Goal: Information Seeking & Learning: Learn about a topic

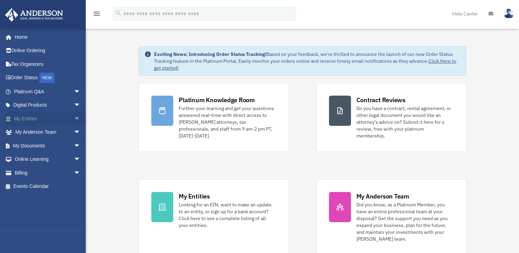
click at [74, 117] on span "arrow_drop_down" at bounding box center [81, 119] width 14 height 14
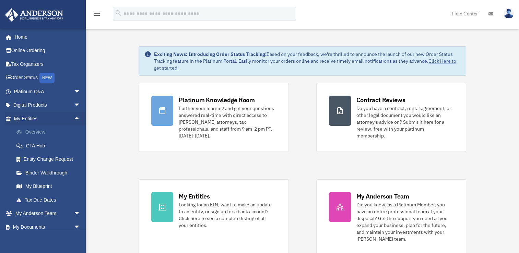
click at [53, 130] on link "Overview" at bounding box center [50, 133] width 81 height 14
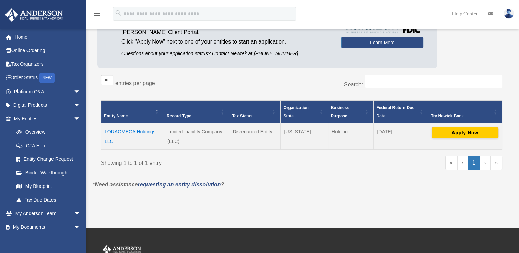
scroll to position [72, 0]
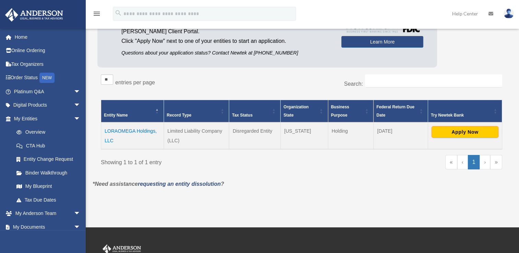
click at [138, 128] on td "LORAOMEGA Holdings, LLC" at bounding box center [132, 136] width 63 height 27
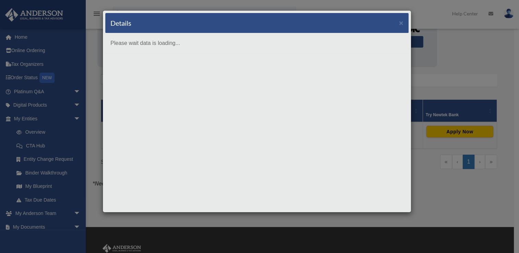
click at [404, 24] on div "Details ×" at bounding box center [256, 23] width 303 height 20
click at [401, 21] on button "×" at bounding box center [401, 22] width 4 height 7
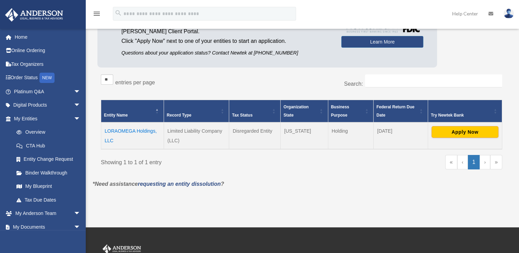
drag, startPoint x: 104, startPoint y: 128, endPoint x: 147, endPoint y: 137, distance: 43.9
click at [147, 137] on td "LORAOMEGA Holdings, LLC" at bounding box center [132, 136] width 63 height 27
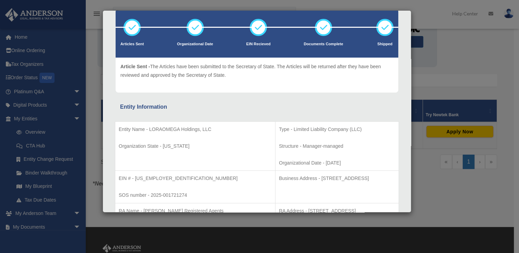
scroll to position [40, 0]
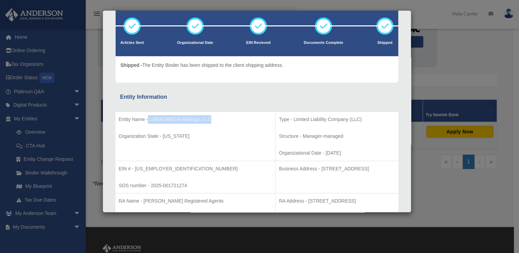
drag, startPoint x: 147, startPoint y: 117, endPoint x: 211, endPoint y: 120, distance: 63.9
click at [211, 120] on p "Entity Name - LORAOMEGA Holdings, LLC" at bounding box center [195, 119] width 153 height 9
copy p "LORAOMEGA Holdings, LLC"
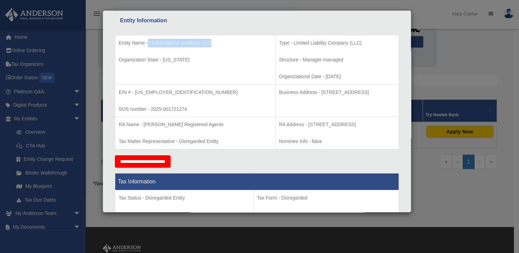
scroll to position [0, 0]
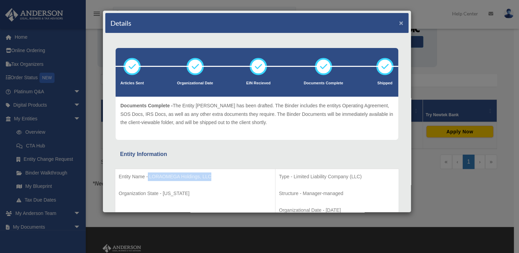
click at [399, 21] on button "×" at bounding box center [401, 22] width 4 height 7
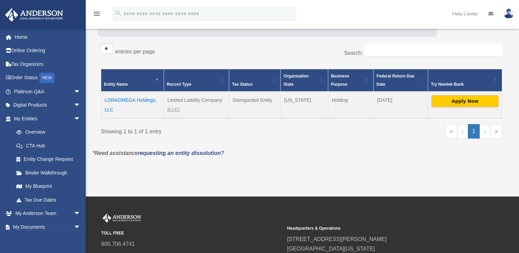
scroll to position [104, 0]
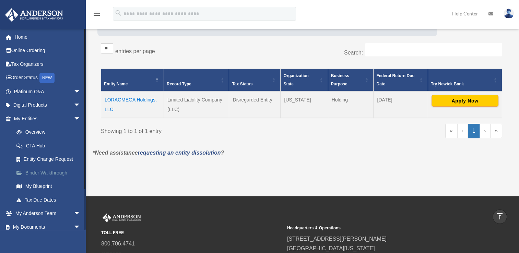
click at [59, 169] on link "Binder Walkthrough" at bounding box center [50, 173] width 81 height 14
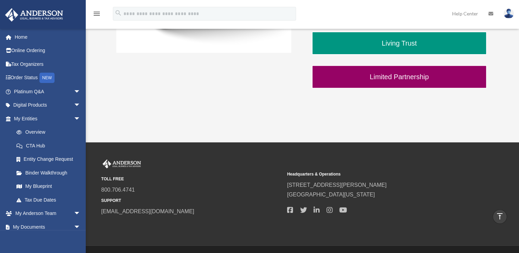
scroll to position [277, 0]
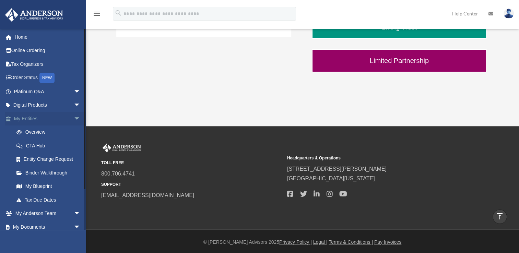
click at [74, 118] on span "arrow_drop_down" at bounding box center [81, 119] width 14 height 14
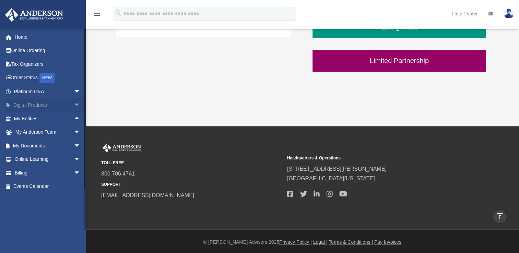
click at [74, 105] on span "arrow_drop_down" at bounding box center [81, 105] width 14 height 14
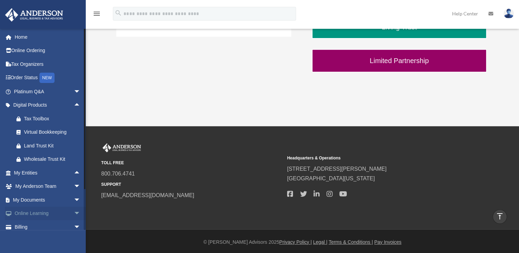
click at [74, 216] on span "arrow_drop_down" at bounding box center [81, 214] width 14 height 14
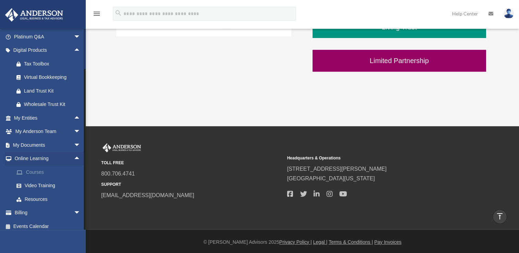
scroll to position [59, 0]
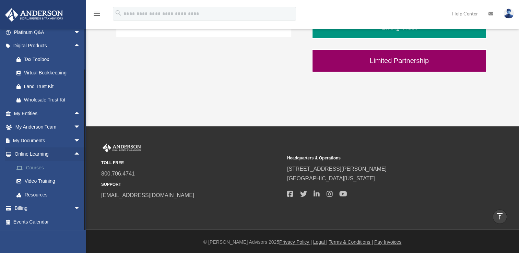
click at [38, 166] on link "Courses" at bounding box center [50, 168] width 81 height 14
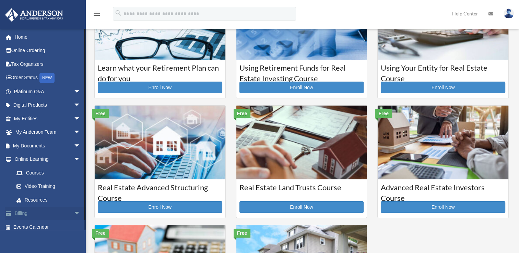
scroll to position [69, 0]
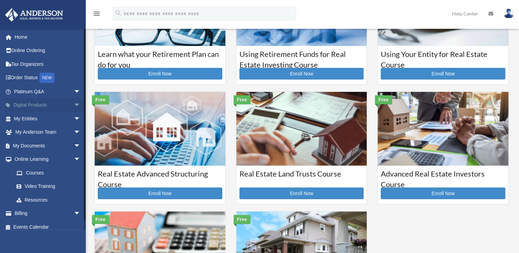
click at [74, 105] on span "arrow_drop_down" at bounding box center [81, 105] width 14 height 14
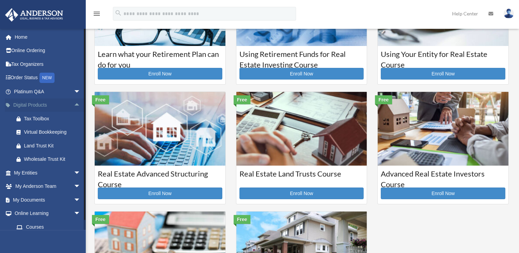
click at [74, 105] on span "arrow_drop_up" at bounding box center [81, 105] width 14 height 14
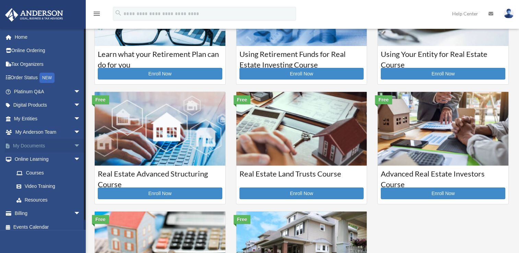
click at [74, 142] on span "arrow_drop_down" at bounding box center [81, 146] width 14 height 14
click at [74, 213] on span "arrow_drop_down" at bounding box center [81, 214] width 14 height 14
click at [74, 213] on span "arrow_drop_up" at bounding box center [81, 214] width 14 height 14
click at [74, 213] on span "arrow_drop_down" at bounding box center [81, 214] width 14 height 14
click at [74, 213] on span "arrow_drop_up" at bounding box center [81, 214] width 14 height 14
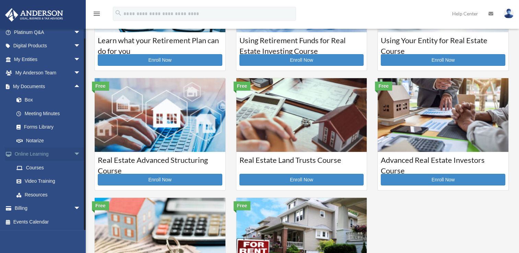
scroll to position [96, 0]
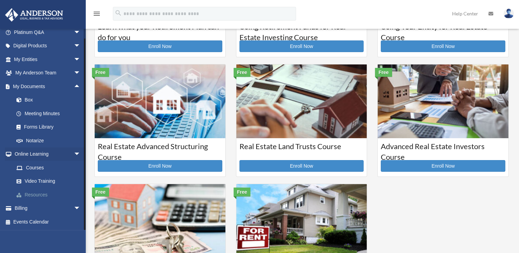
click at [40, 191] on link "Resources" at bounding box center [50, 195] width 81 height 14
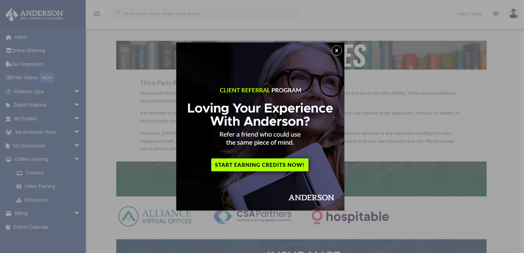
click at [340, 50] on button "x" at bounding box center [337, 50] width 10 height 10
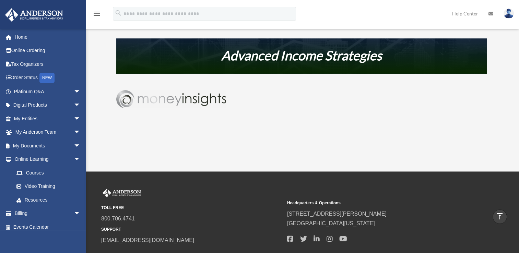
scroll to position [437, 0]
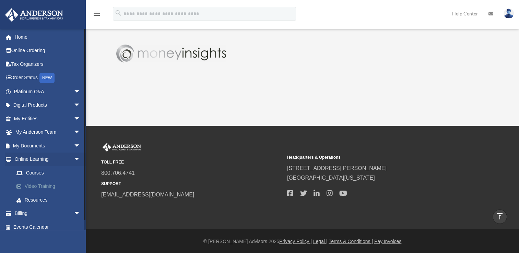
click at [52, 185] on link "Video Training" at bounding box center [50, 187] width 81 height 14
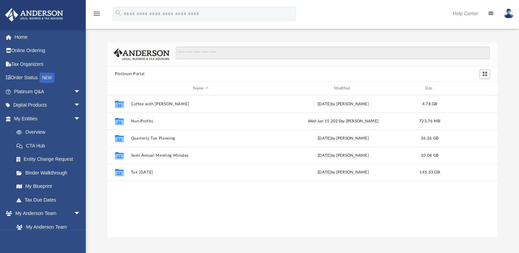
scroll to position [151, 384]
click at [34, 60] on link "Tax Organizers" at bounding box center [48, 64] width 86 height 14
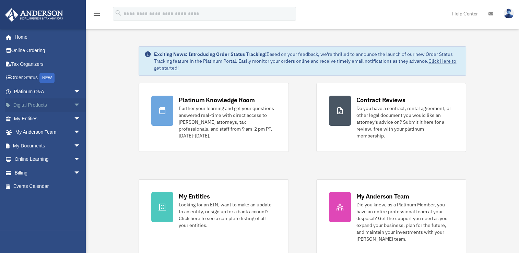
click at [74, 104] on span "arrow_drop_down" at bounding box center [81, 105] width 14 height 14
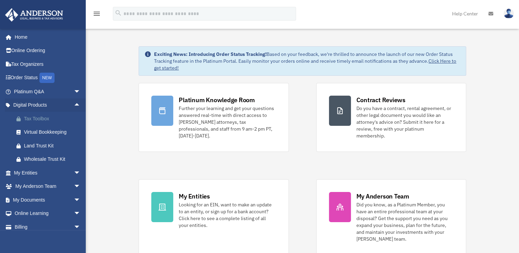
click at [47, 116] on div "Tax Toolbox" at bounding box center [53, 119] width 58 height 9
click at [64, 132] on div "Virtual Bookkeeping" at bounding box center [53, 132] width 58 height 9
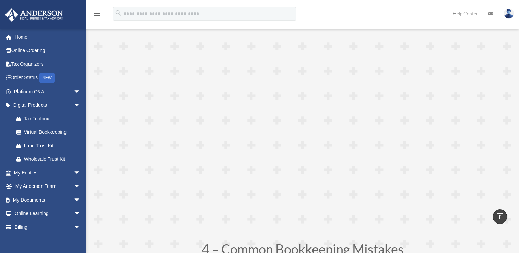
scroll to position [626, 0]
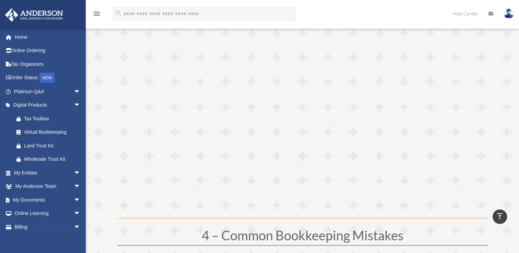
click at [172, 238] on h1 "4 – Common Bookkeeping Mistakes" at bounding box center [302, 237] width 371 height 16
